Goal: Obtain resource: Download file/media

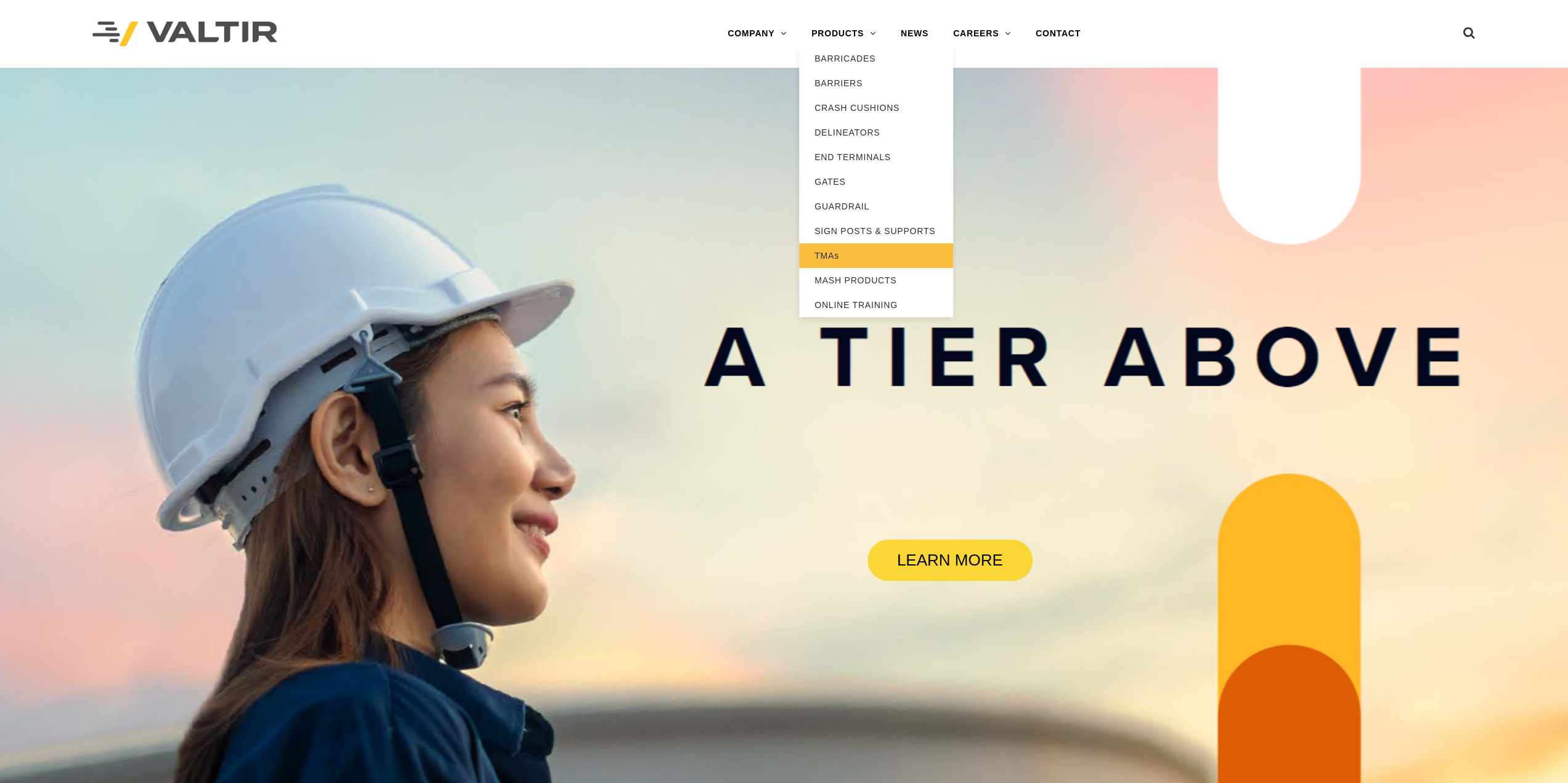
click at [851, 254] on link "TMAs" at bounding box center [876, 256] width 154 height 25
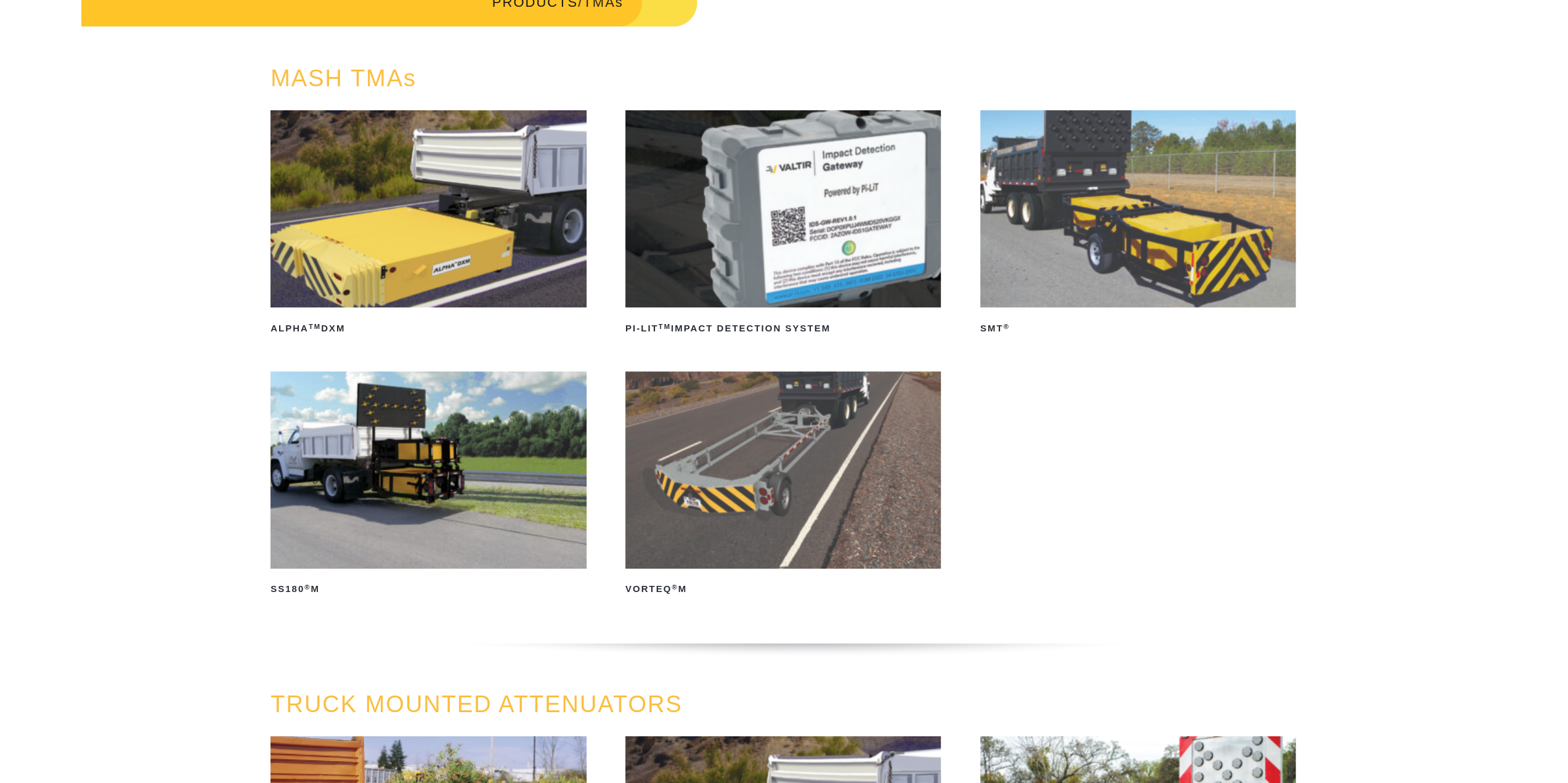
scroll to position [308, 0]
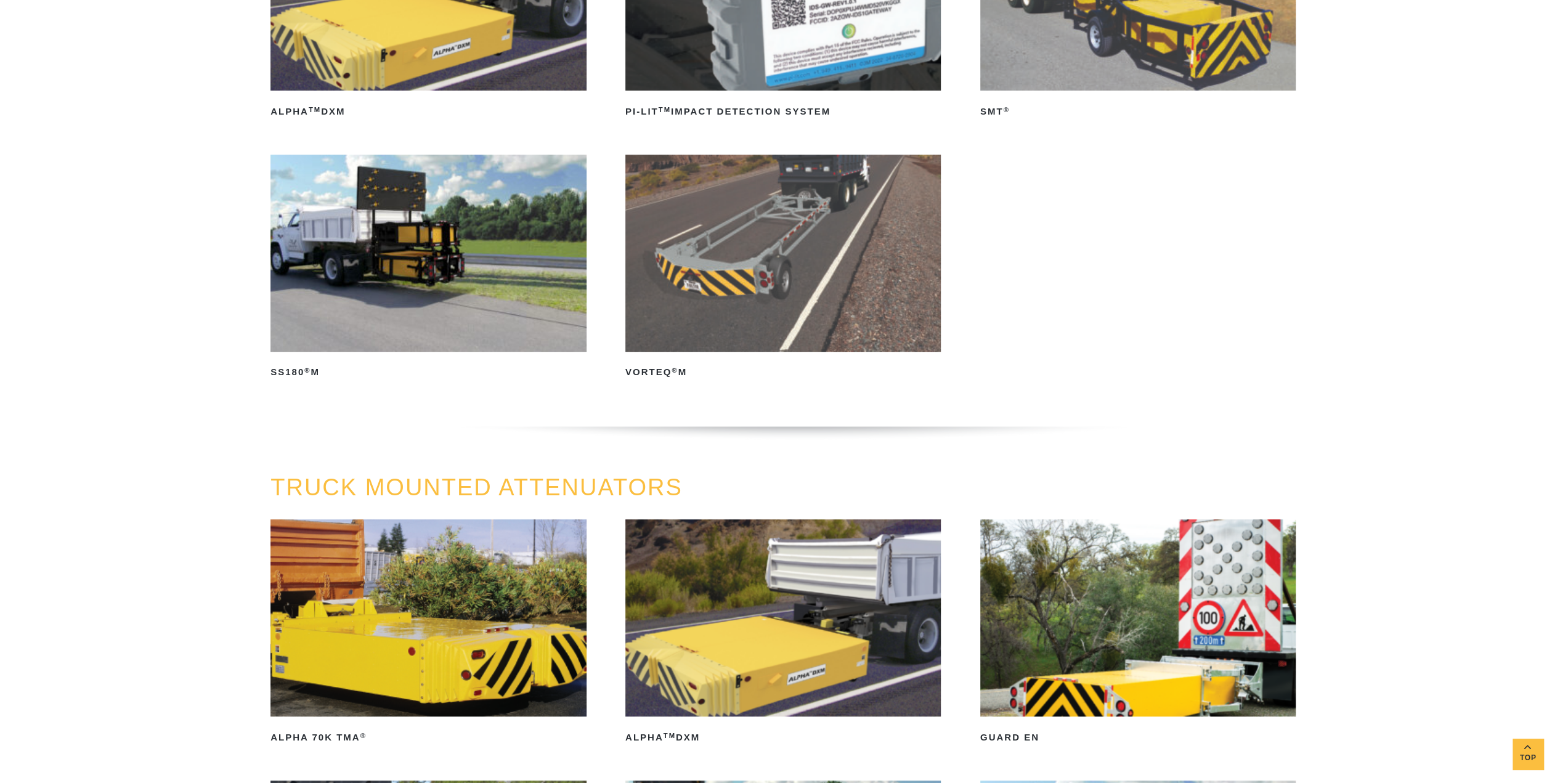
click at [494, 277] on img at bounding box center [428, 253] width 316 height 197
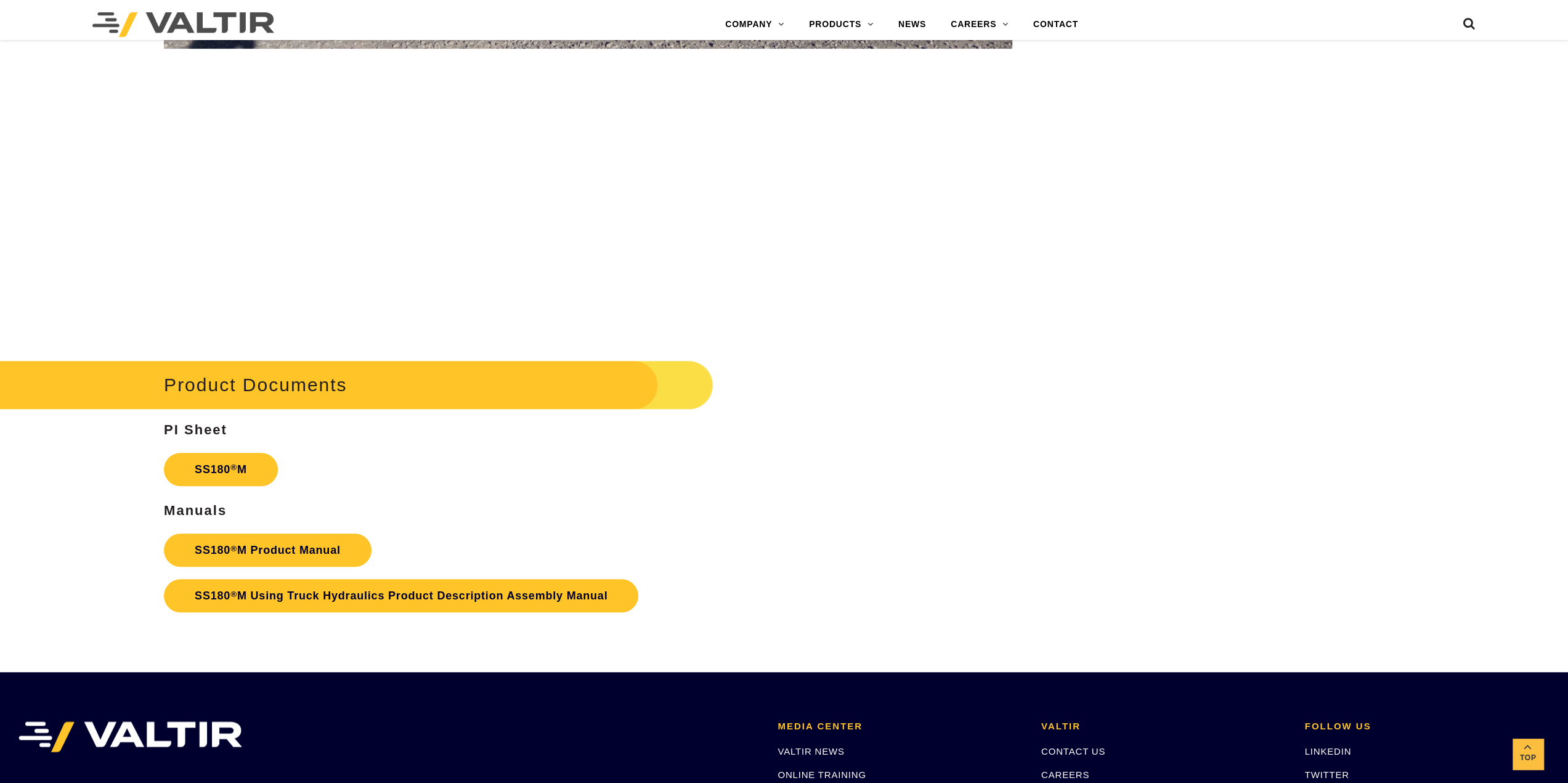
scroll to position [5298, 0]
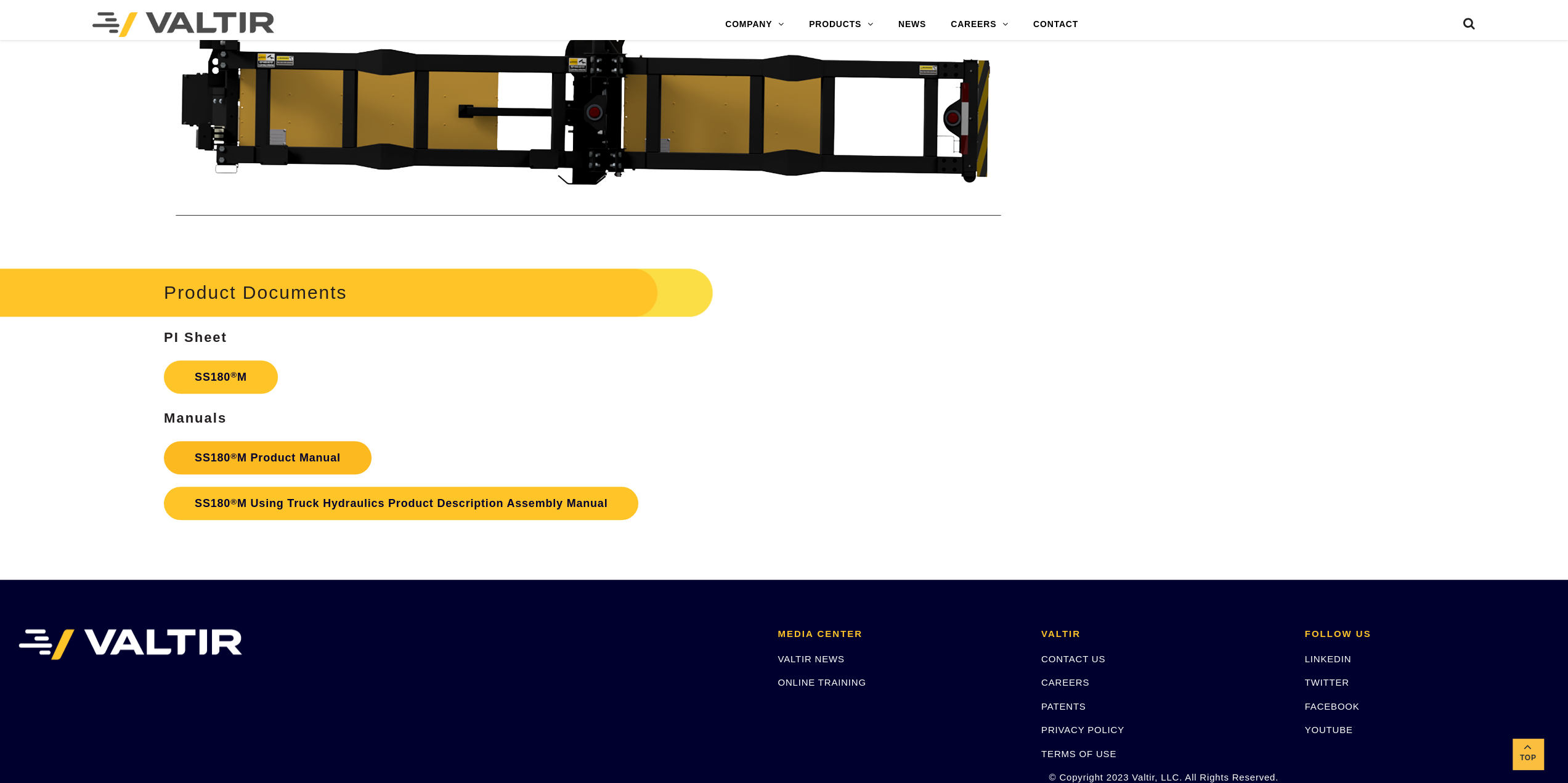
click at [270, 454] on link "SS180 ® M Product Manual" at bounding box center [268, 457] width 208 height 33
